Goal: Information Seeking & Learning: Learn about a topic

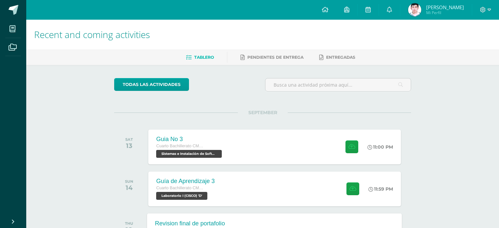
scroll to position [105, 0]
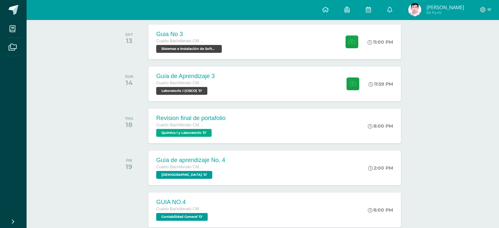
click at [421, 7] on img at bounding box center [414, 9] width 13 height 13
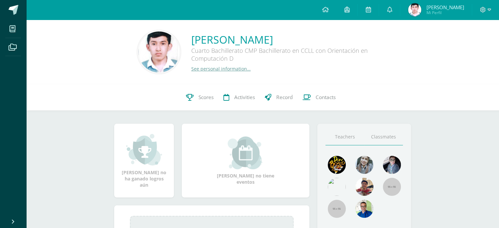
click at [394, 135] on link "Classmates" at bounding box center [383, 137] width 39 height 17
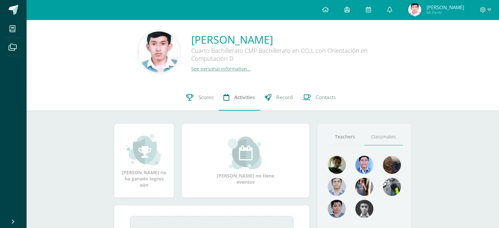
click at [242, 99] on span "Activities" at bounding box center [244, 97] width 21 height 7
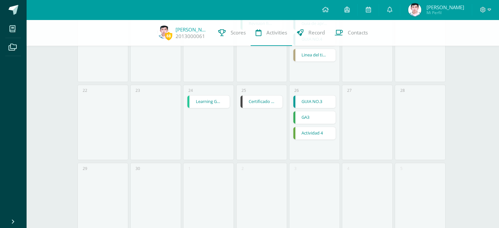
scroll to position [192, 0]
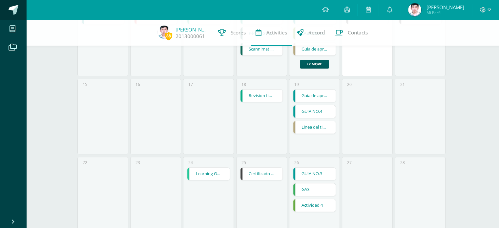
click at [9, 11] on span at bounding box center [14, 10] width 10 height 10
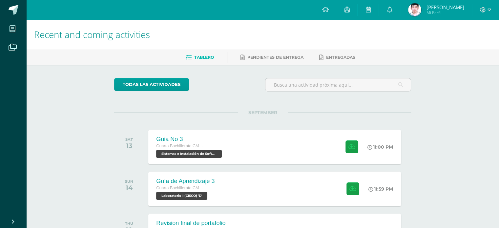
click at [440, 140] on div "Recent and coming activities Tablero Pendientes de entrega Entregadas todas las…" at bounding box center [262, 218] width 473 height 396
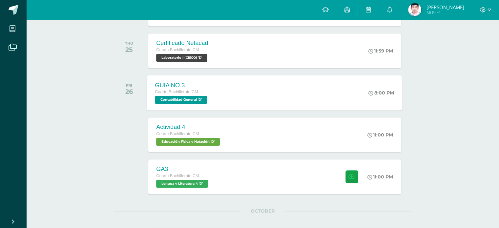
scroll to position [427, 0]
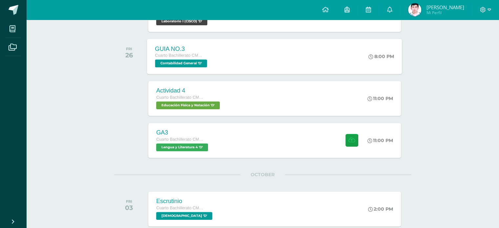
click at [241, 139] on div "GA3 Cuarto Bachillerato CMP Bachillerato en CCLL con Orientación en Computación…" at bounding box center [274, 140] width 252 height 35
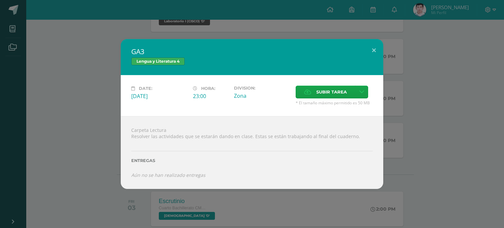
click at [504, 184] on div "GA3 Lengua y Literatura 4 Date: Friday 26 de September Hora: 23:00 Division: Zo…" at bounding box center [252, 114] width 504 height 228
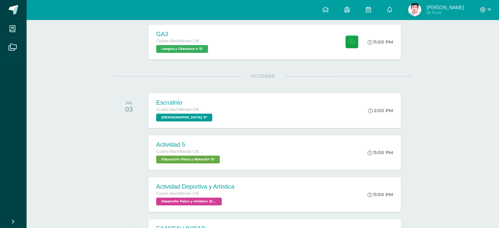
scroll to position [630, 0]
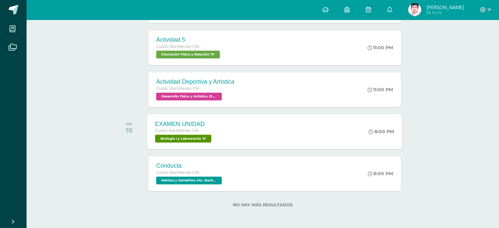
click at [219, 135] on div "EXAMEN UNIDAD Cuarto Bachillerato CMP Bachillerato en CCLL con Orientación en C…" at bounding box center [184, 131] width 74 height 35
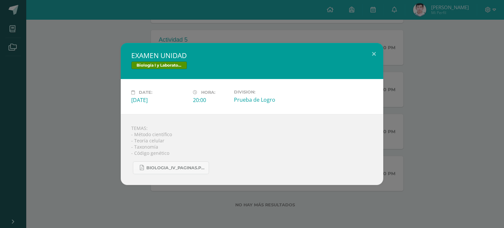
click at [481, 104] on div "EXAMEN UNIDAD Biología I y Laboratorio Date: Friday 10 de October Hora: 20:00 D…" at bounding box center [252, 114] width 499 height 142
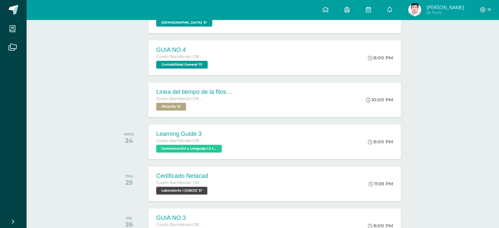
scroll to position [126, 0]
